Goal: Information Seeking & Learning: Learn about a topic

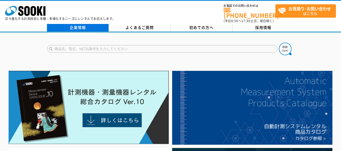
click at [87, 26] on link "企業情報" at bounding box center [78, 28] width 62 height 8
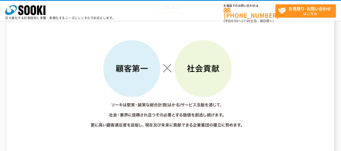
scroll to position [908, 0]
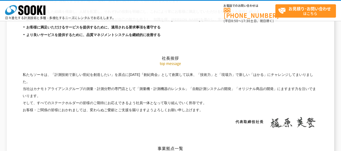
drag, startPoint x: 141, startPoint y: 53, endPoint x: 149, endPoint y: 55, distance: 7.9
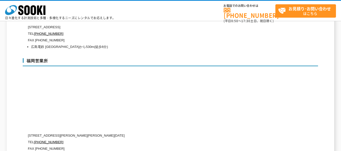
scroll to position [1867, 0]
